Goal: Find specific page/section: Find specific page/section

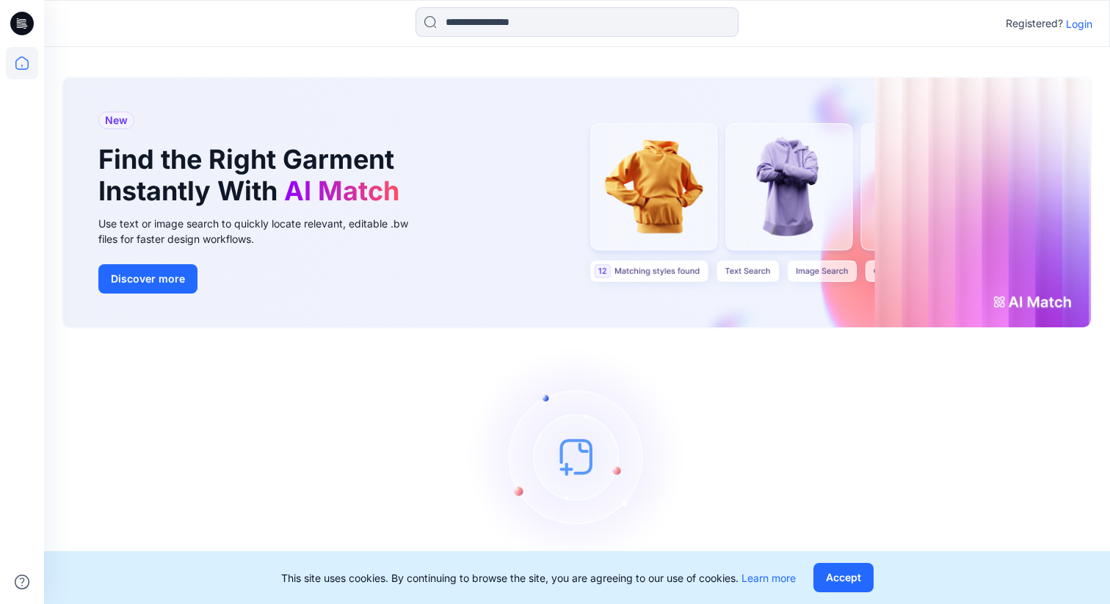
click at [1081, 23] on p "Login" at bounding box center [1079, 23] width 26 height 15
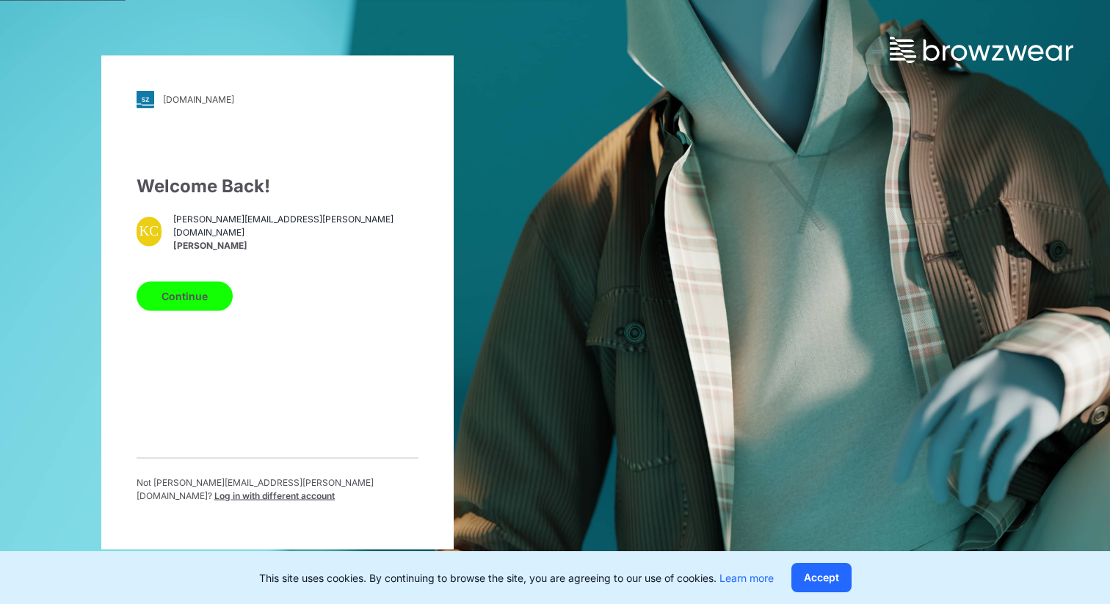
click at [189, 297] on button "Continue" at bounding box center [185, 295] width 96 height 29
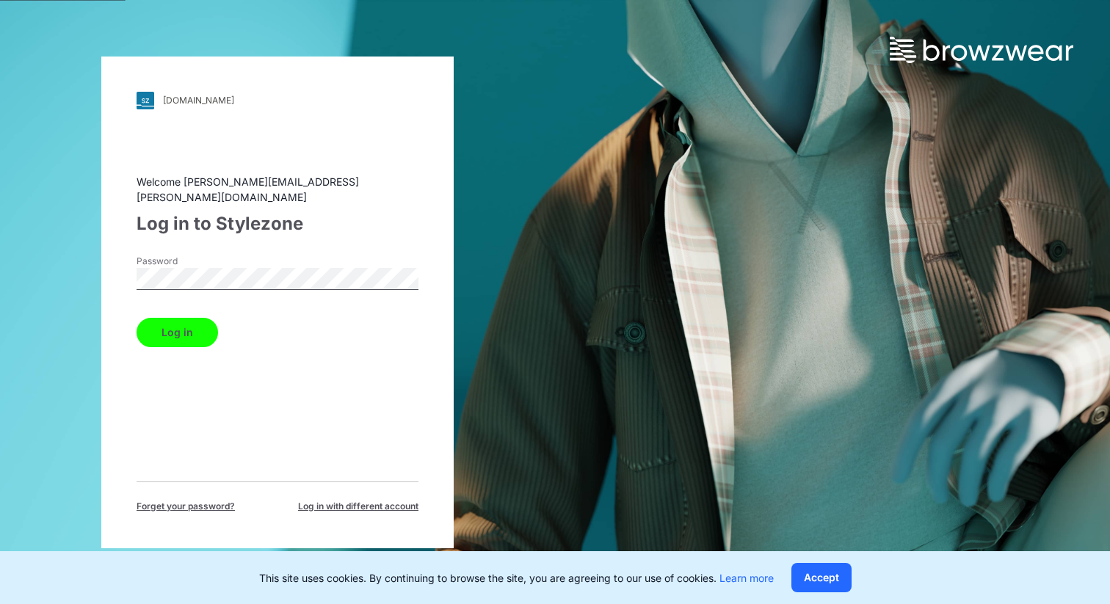
click at [181, 320] on button "Log in" at bounding box center [177, 332] width 81 height 29
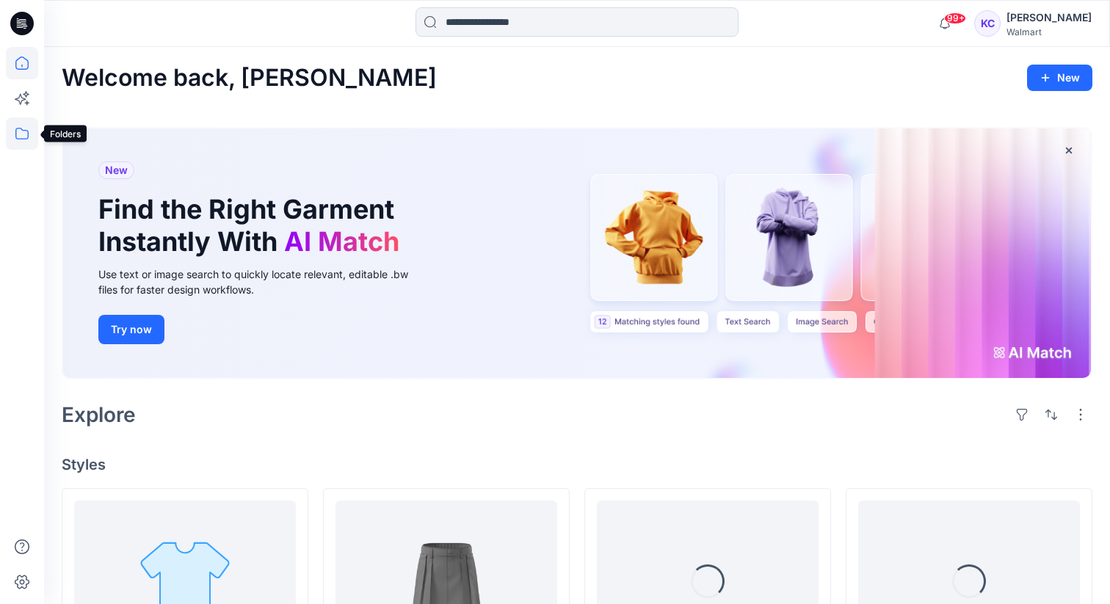
click at [23, 130] on icon at bounding box center [21, 134] width 13 height 12
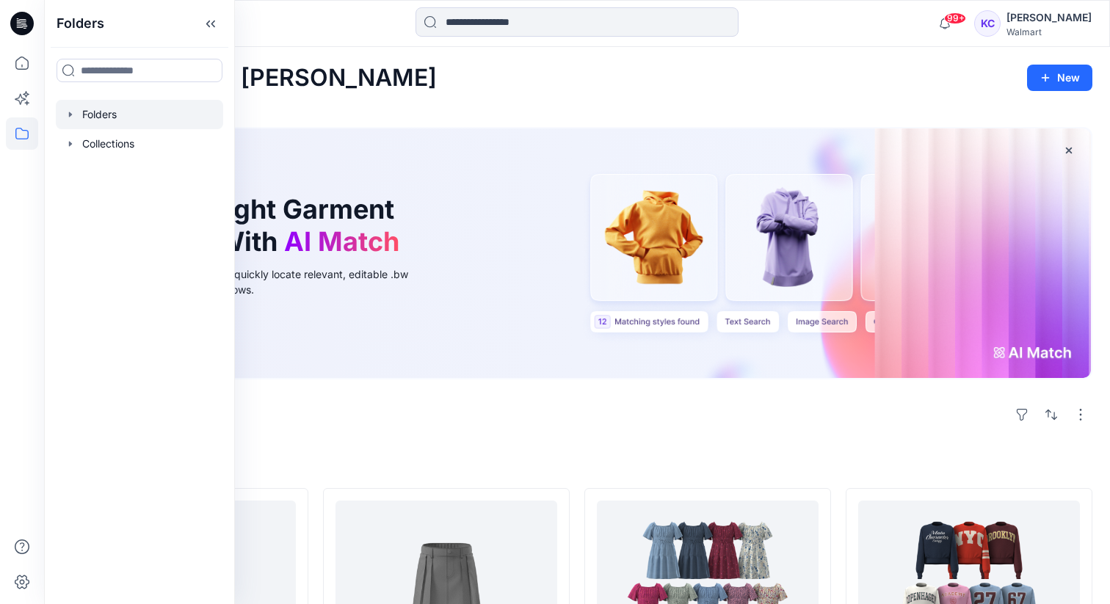
click at [93, 111] on div at bounding box center [139, 114] width 167 height 29
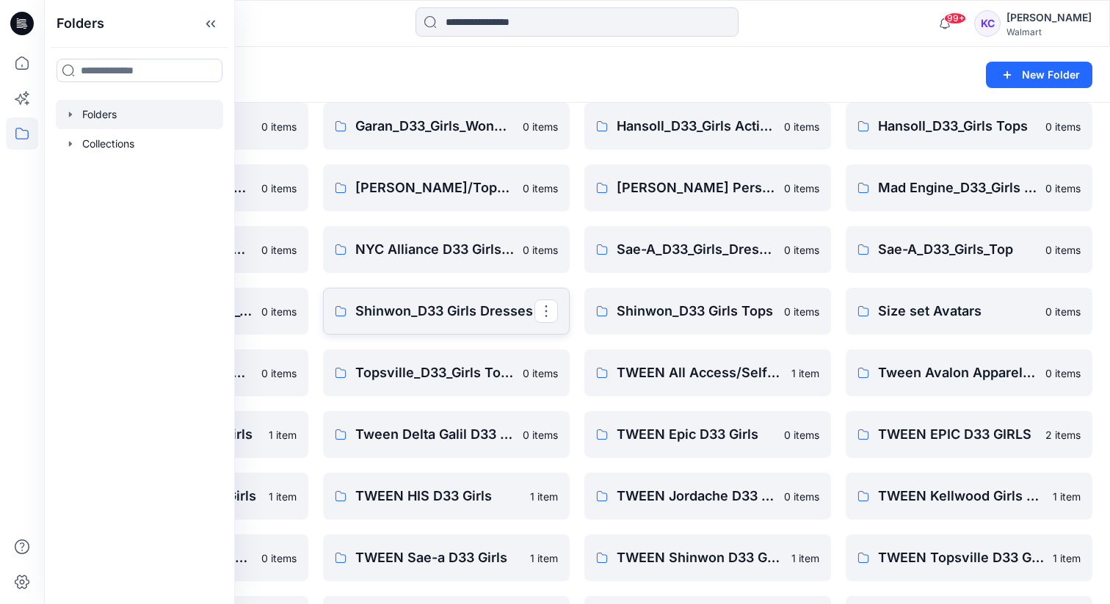
scroll to position [123, 0]
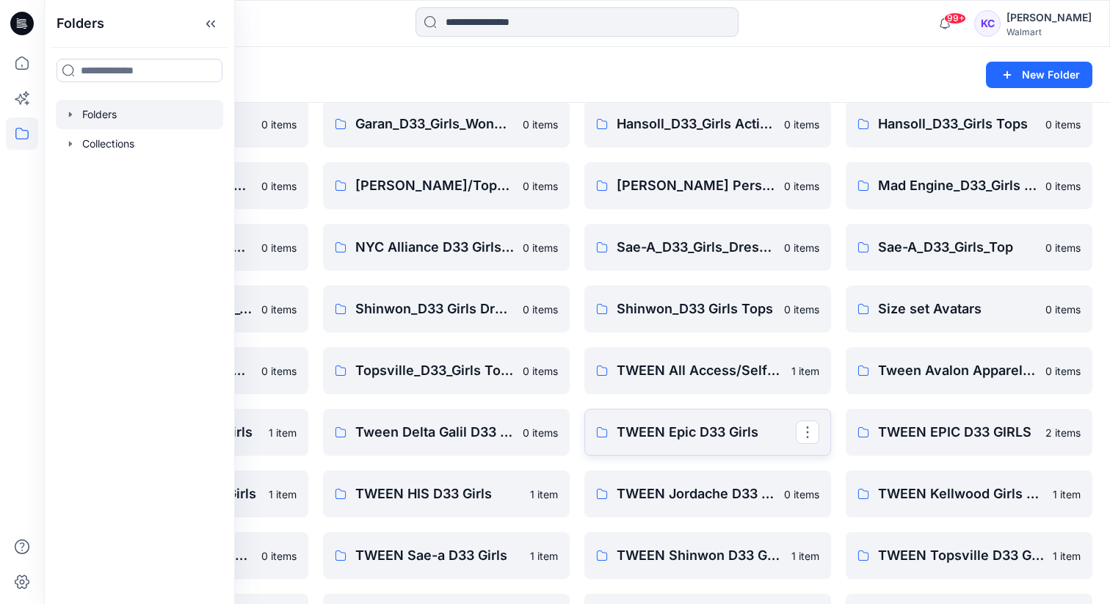
click at [662, 438] on p "TWEEN Epic D33 Girls" at bounding box center [706, 432] width 179 height 21
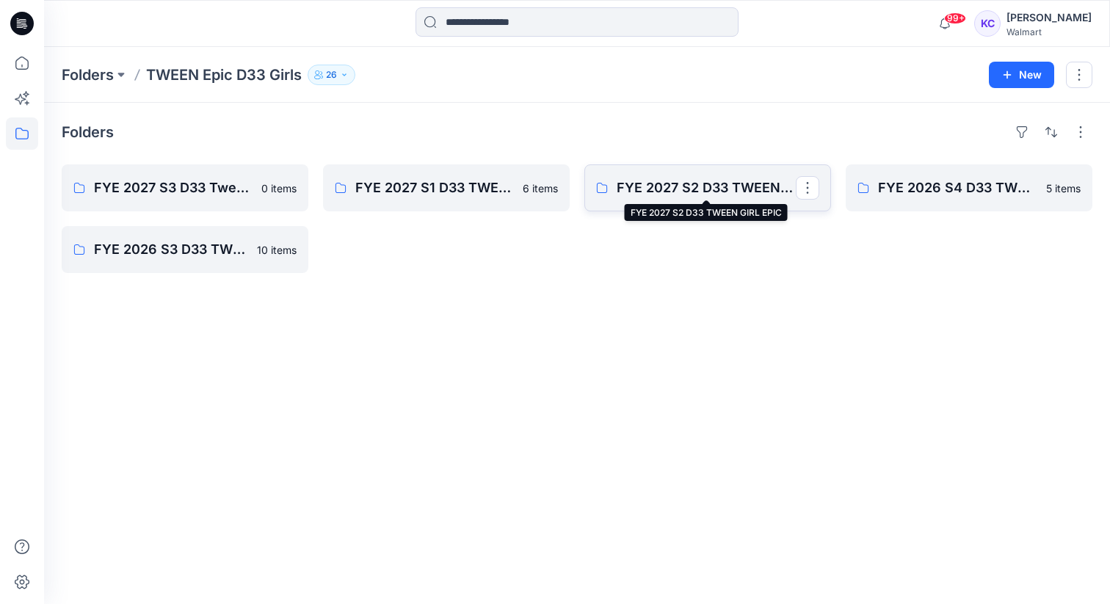
click at [704, 187] on p "FYE 2027 S2 D33 TWEEN GIRL EPIC" at bounding box center [706, 188] width 179 height 21
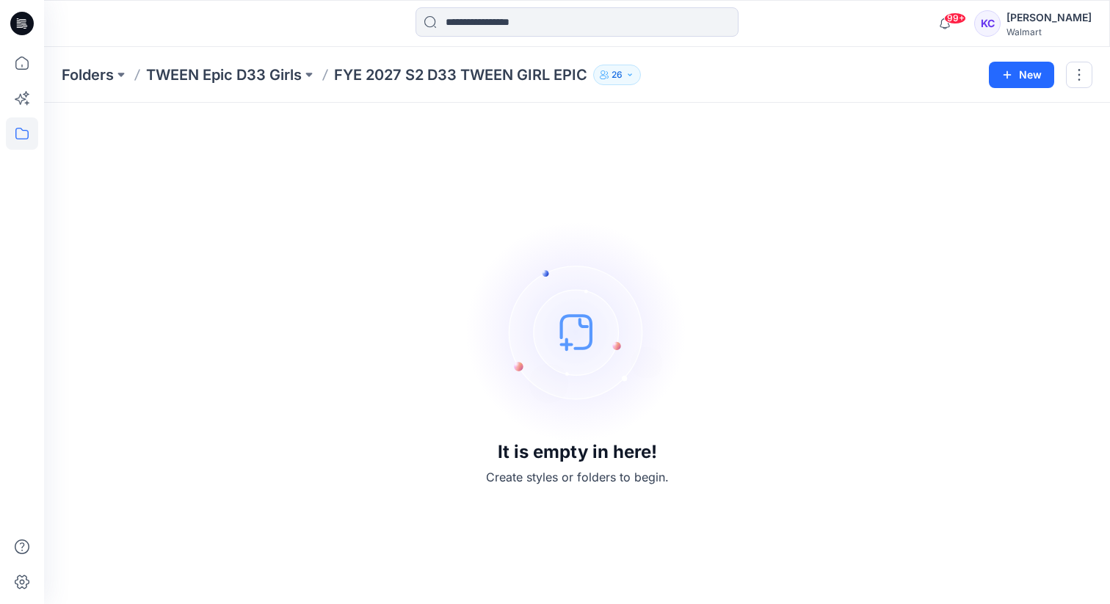
click at [435, 71] on p "FYE 2027 S2 D33 TWEEN GIRL EPIC" at bounding box center [460, 75] width 253 height 21
click at [267, 73] on p "TWEEN Epic D33 Girls" at bounding box center [224, 75] width 156 height 21
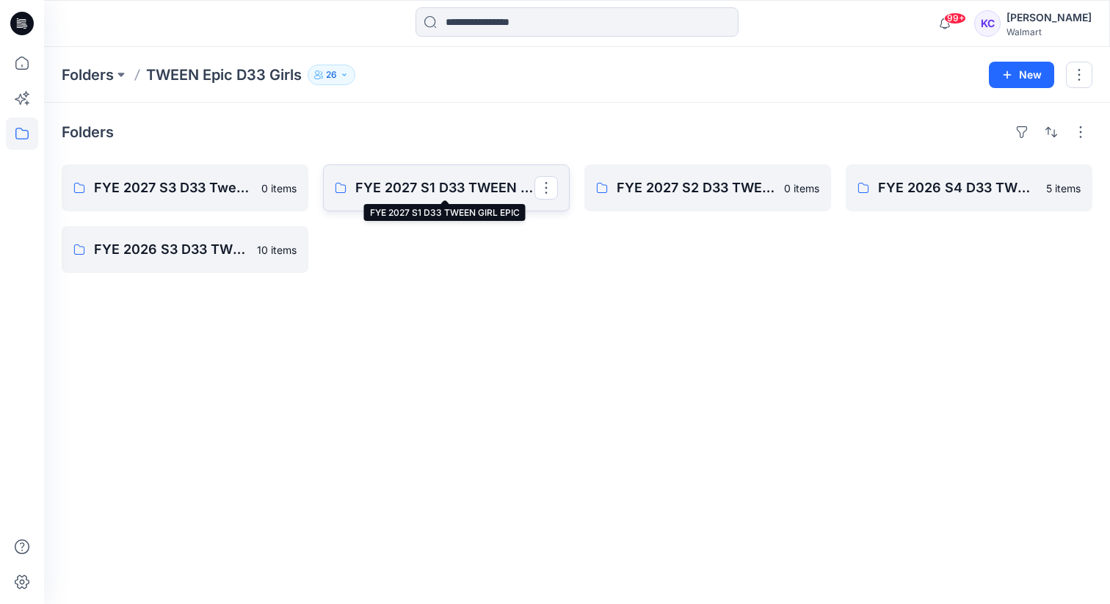
click at [390, 184] on p "FYE 2027 S1 D33 TWEEN GIRL EPIC" at bounding box center [444, 188] width 179 height 21
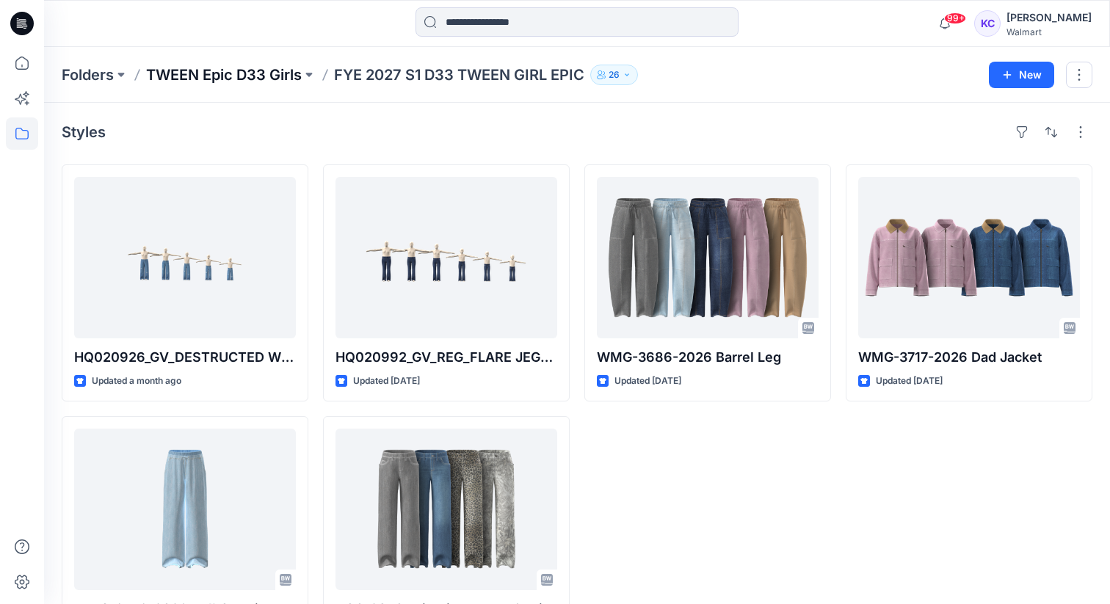
click at [260, 71] on p "TWEEN Epic D33 Girls" at bounding box center [224, 75] width 156 height 21
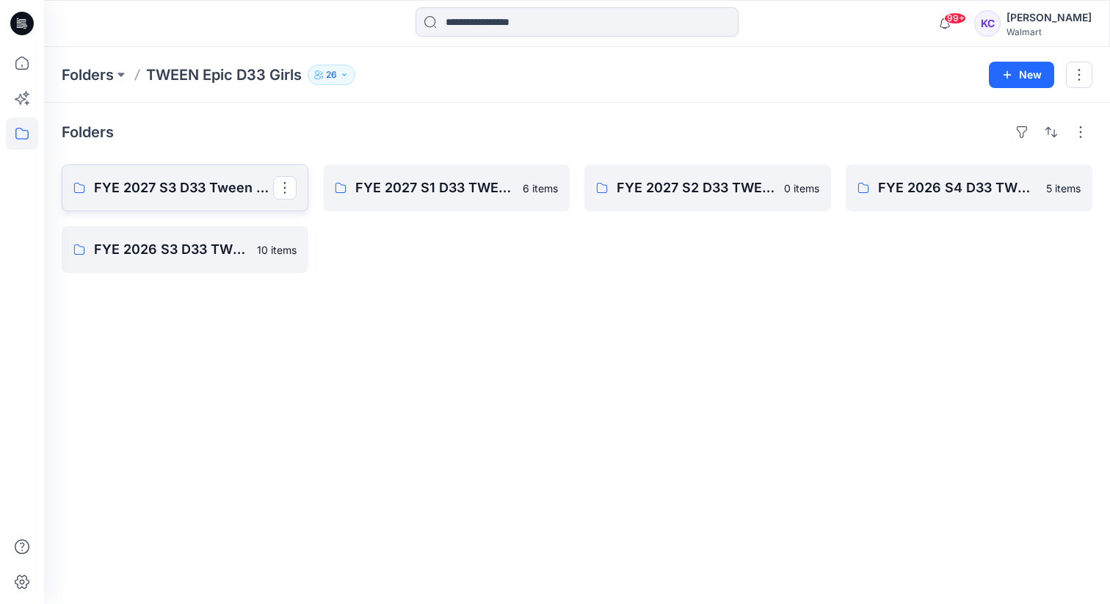
click at [212, 178] on p "FYE 2027 S3 D33 Tween Girl EPIC" at bounding box center [183, 188] width 179 height 21
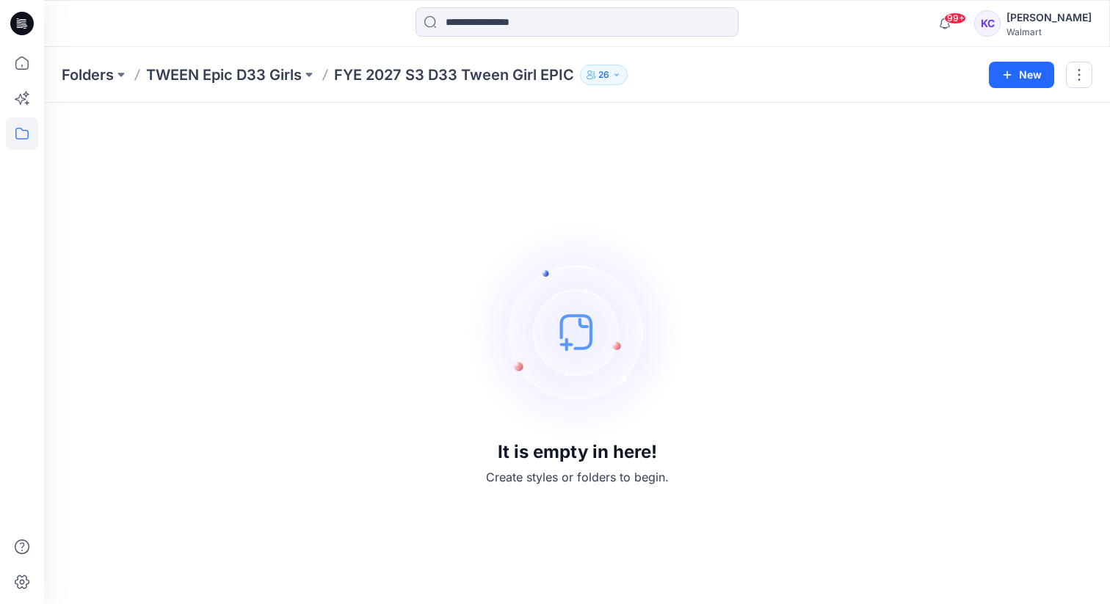
click at [251, 62] on div "Folders TWEEN Epic D33 Girls FYE 2027 S3 D33 Tween Girl EPIC 26 New" at bounding box center [577, 75] width 1066 height 56
click at [250, 75] on p "TWEEN Epic D33 Girls" at bounding box center [224, 75] width 156 height 21
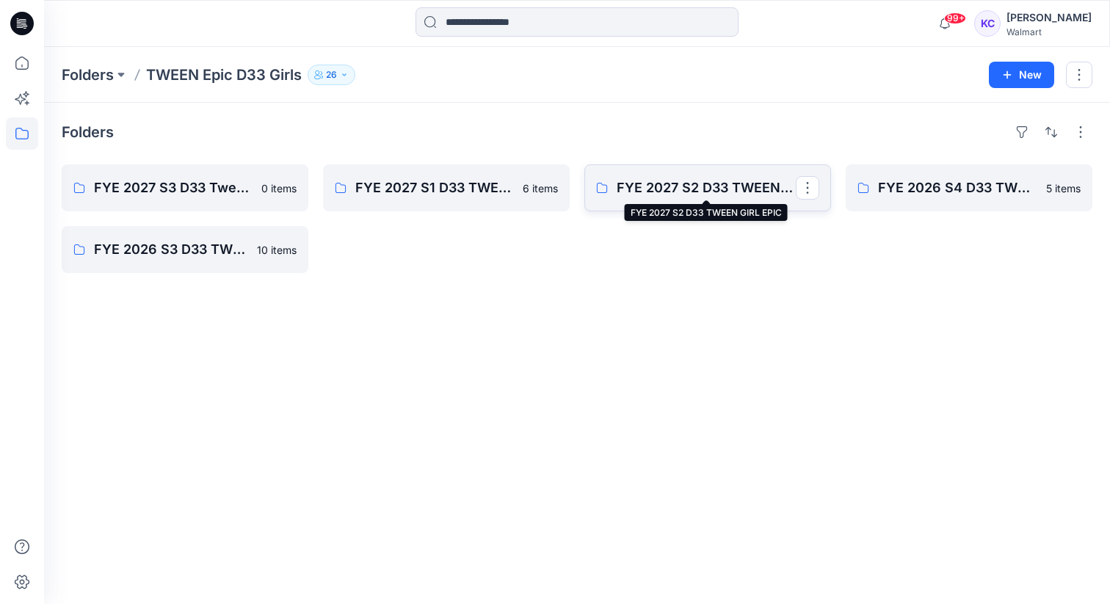
click at [746, 185] on p "FYE 2027 S2 D33 TWEEN GIRL EPIC" at bounding box center [706, 188] width 179 height 21
